Goal: Find specific page/section: Find specific page/section

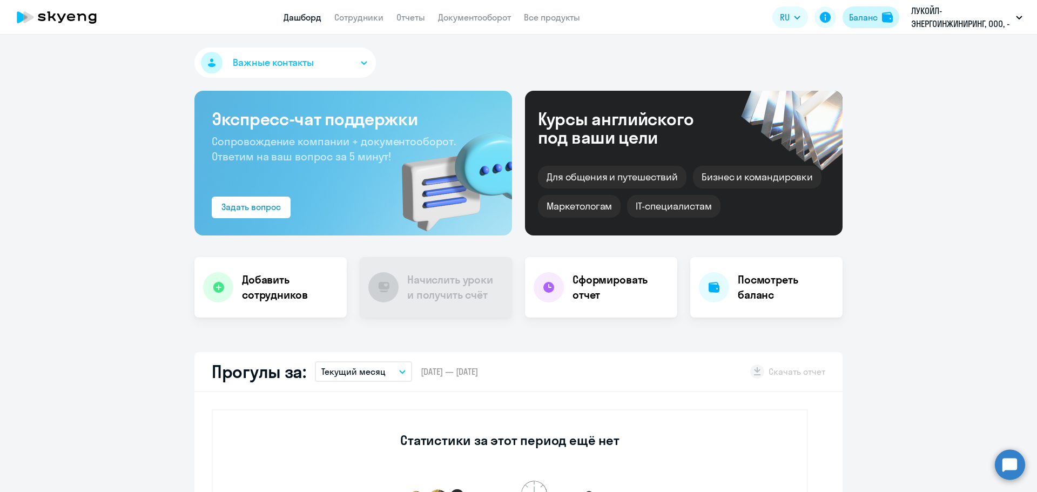
click at [866, 17] on div "Баланс" at bounding box center [863, 17] width 29 height 13
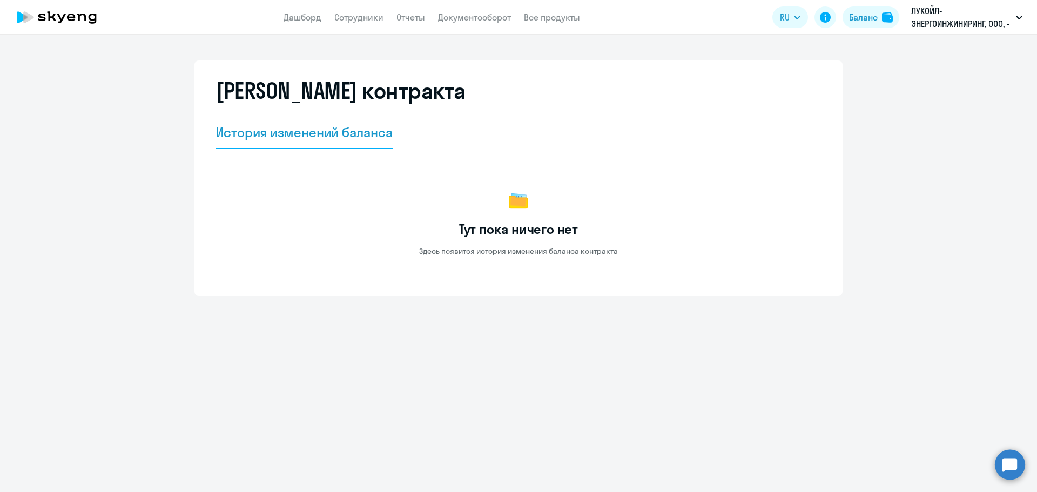
click at [539, 23] on app-menu-item-link "Все продукты" at bounding box center [552, 17] width 56 height 13
click at [491, 22] on link "Документооборот" at bounding box center [474, 17] width 73 height 11
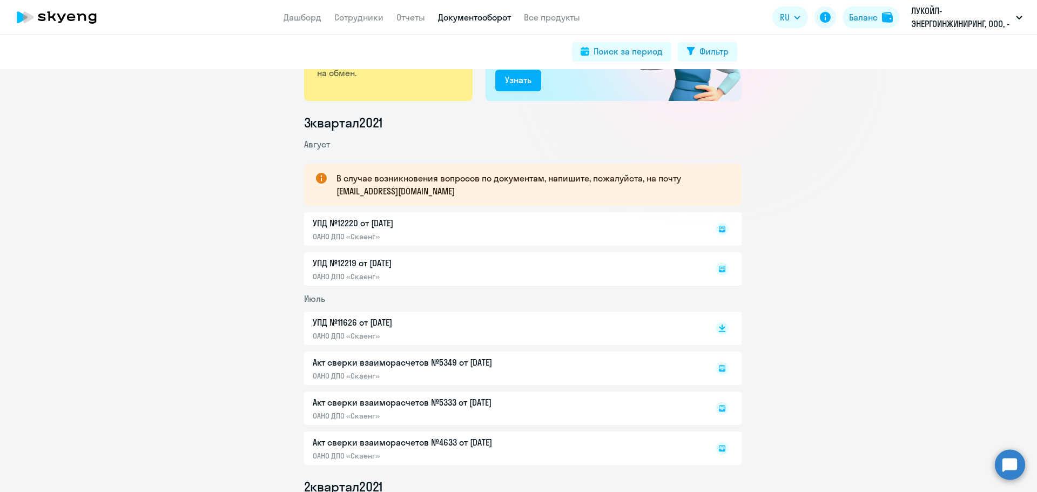
scroll to position [108, 0]
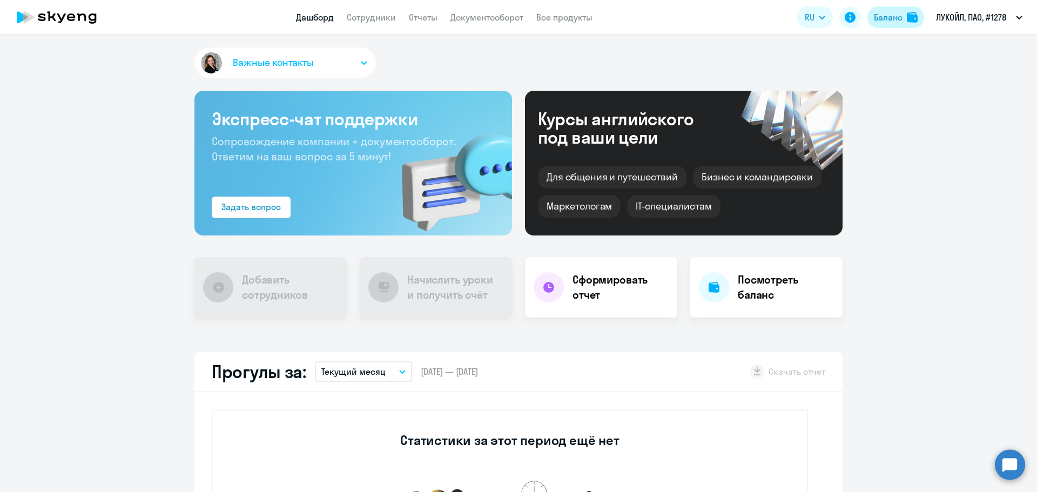
click at [898, 24] on button "Баланс" at bounding box center [895, 17] width 57 height 22
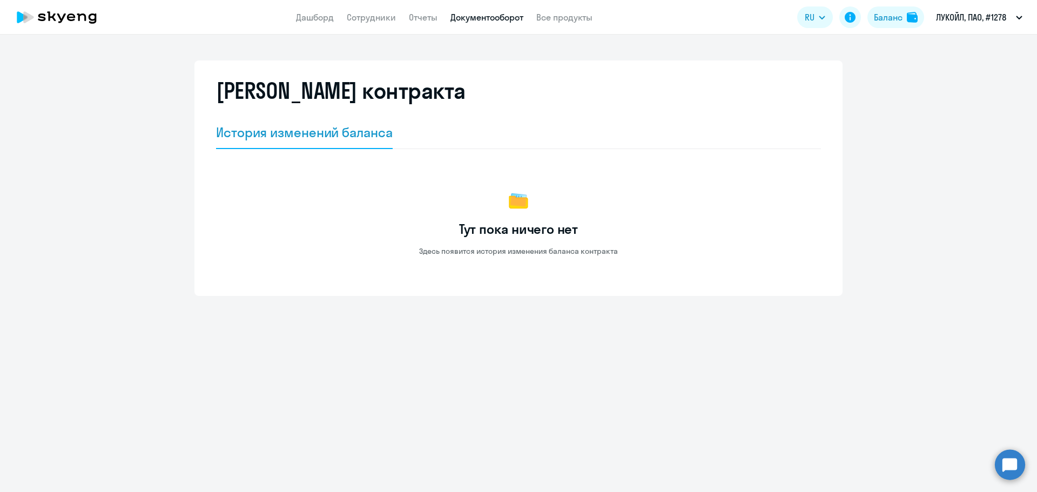
click at [499, 15] on link "Документооборот" at bounding box center [486, 17] width 73 height 11
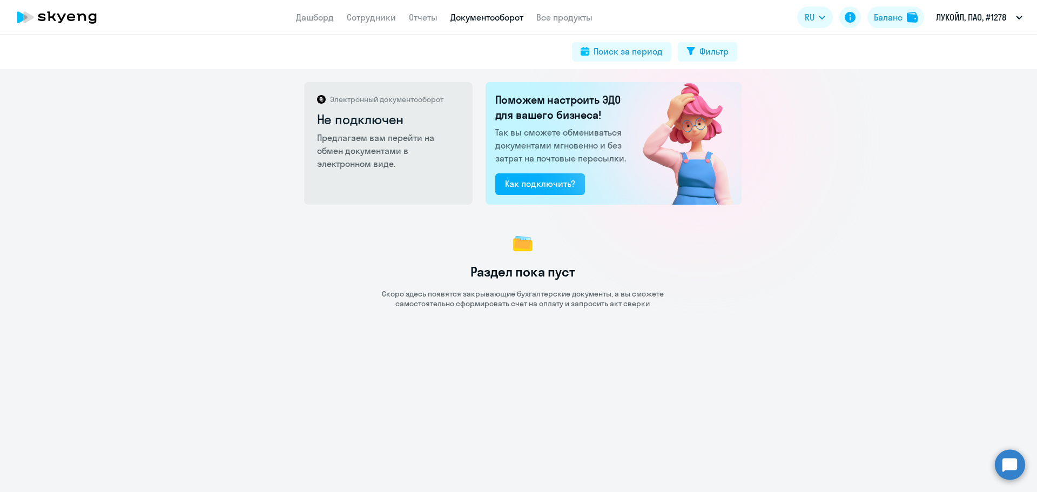
click at [305, 24] on app-header "Дашборд Сотрудники Отчеты Документооборот Все продукты Дашборд Сотрудники Отчет…" at bounding box center [518, 17] width 1037 height 35
